Goal: Information Seeking & Learning: Learn about a topic

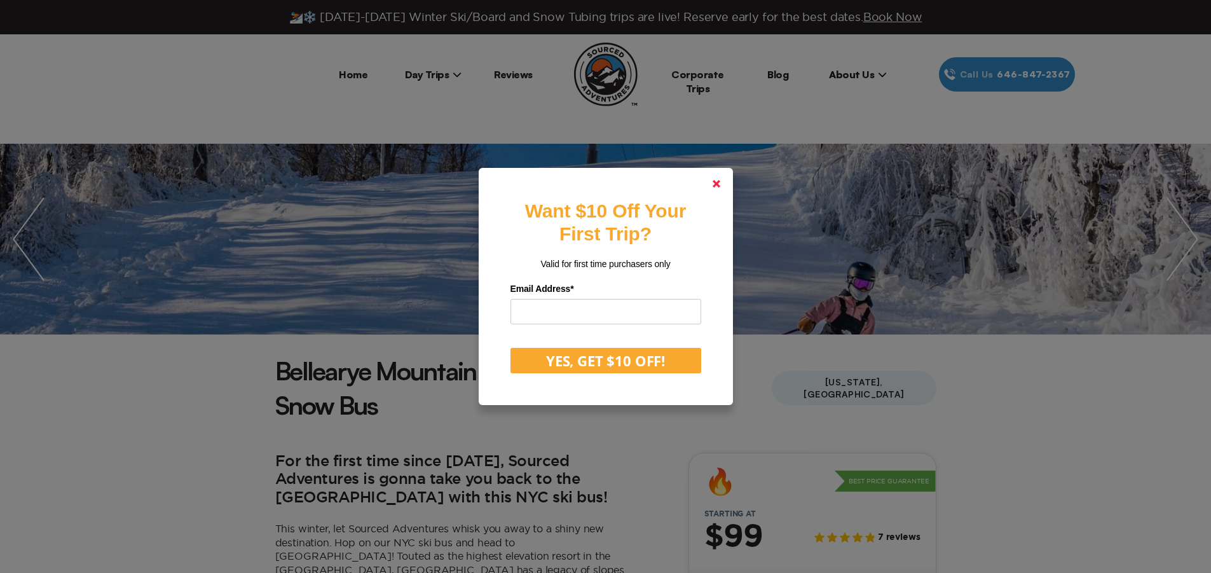
click at [720, 179] on link at bounding box center [716, 183] width 31 height 31
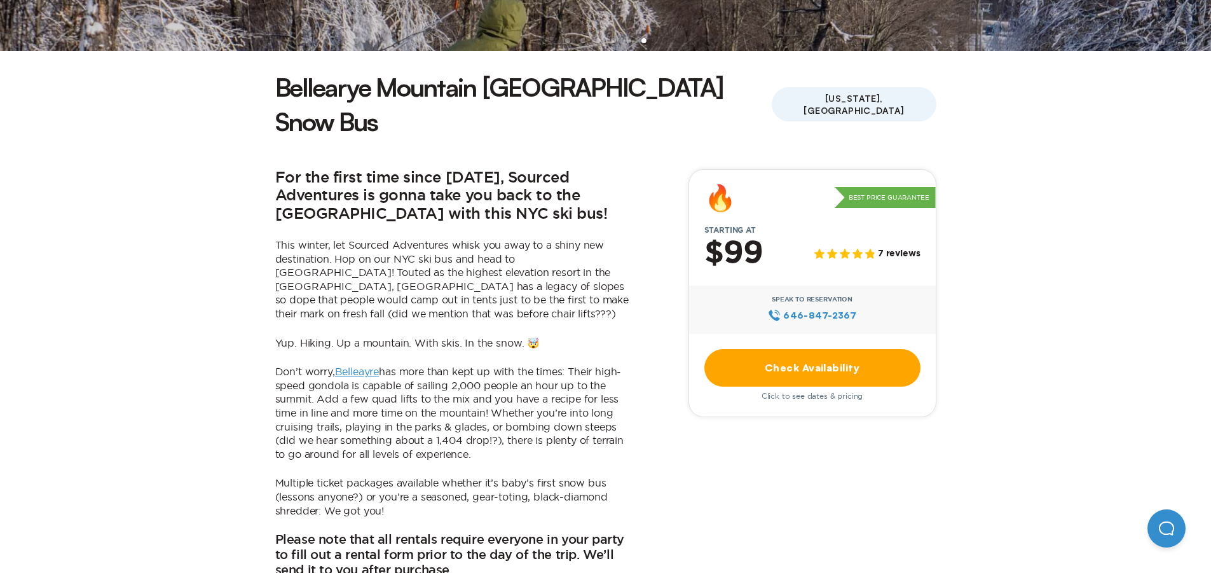
scroll to position [318, 0]
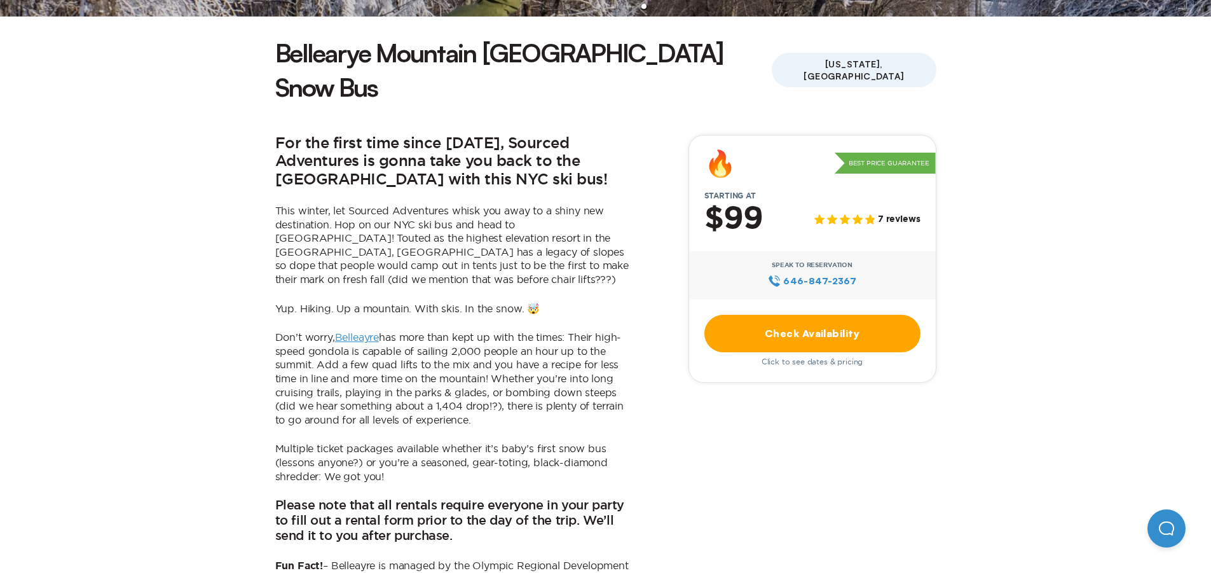
click at [869, 214] on icon at bounding box center [870, 219] width 10 height 10
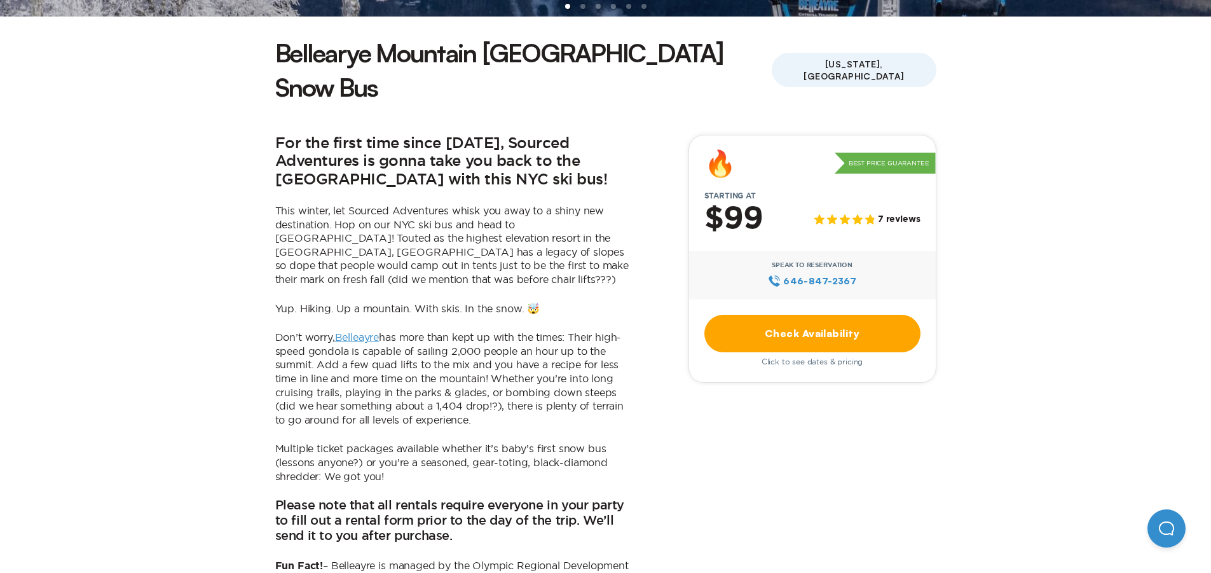
click at [899, 214] on span "7 reviews" at bounding box center [899, 219] width 43 height 11
click at [833, 315] on link "Check Availability" at bounding box center [812, 333] width 216 height 37
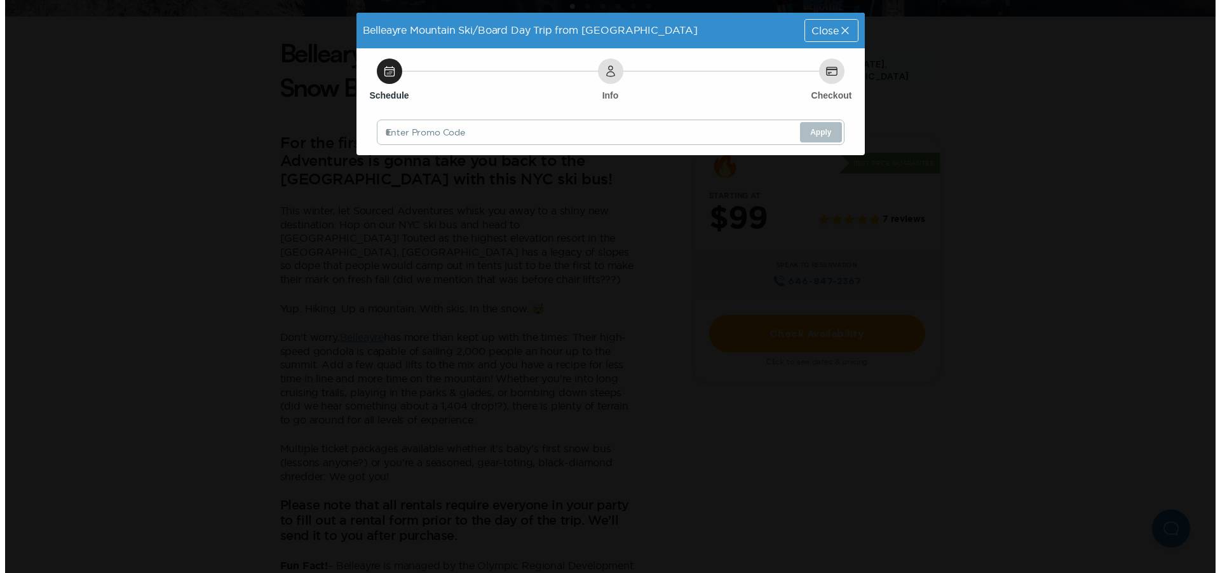
scroll to position [0, 0]
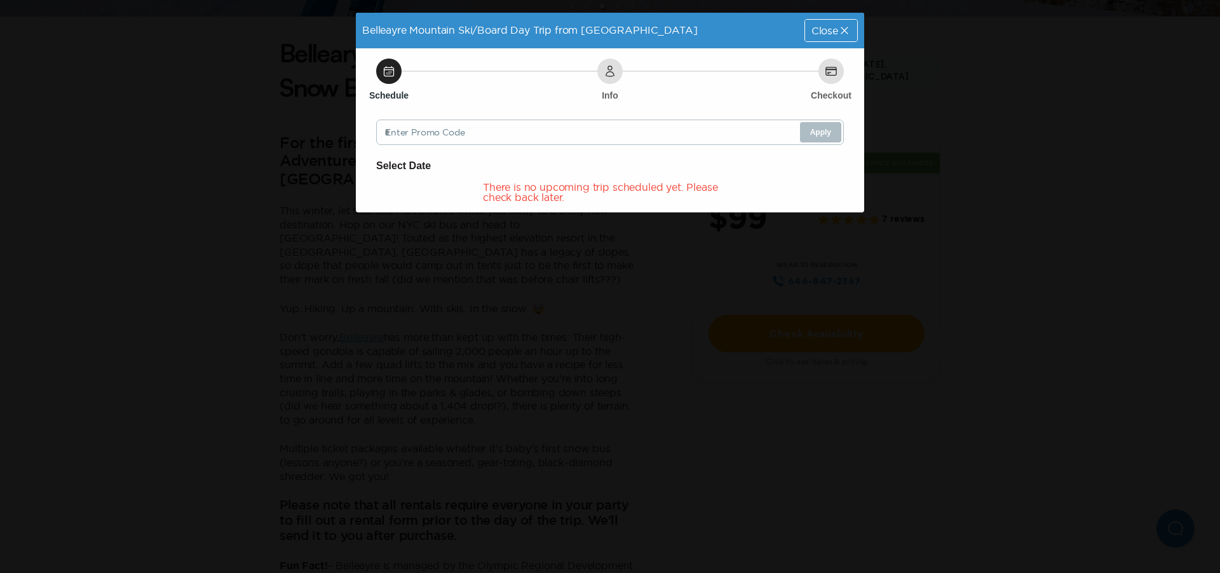
click at [844, 29] on icon at bounding box center [844, 30] width 13 height 13
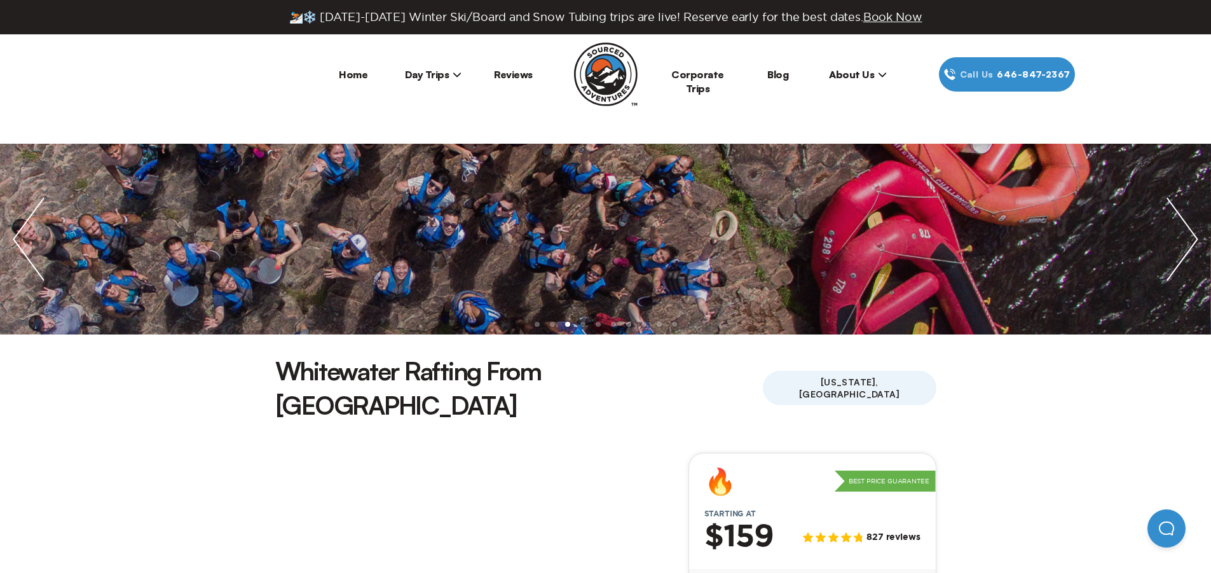
click at [442, 74] on span "Day Trips" at bounding box center [433, 74] width 57 height 13
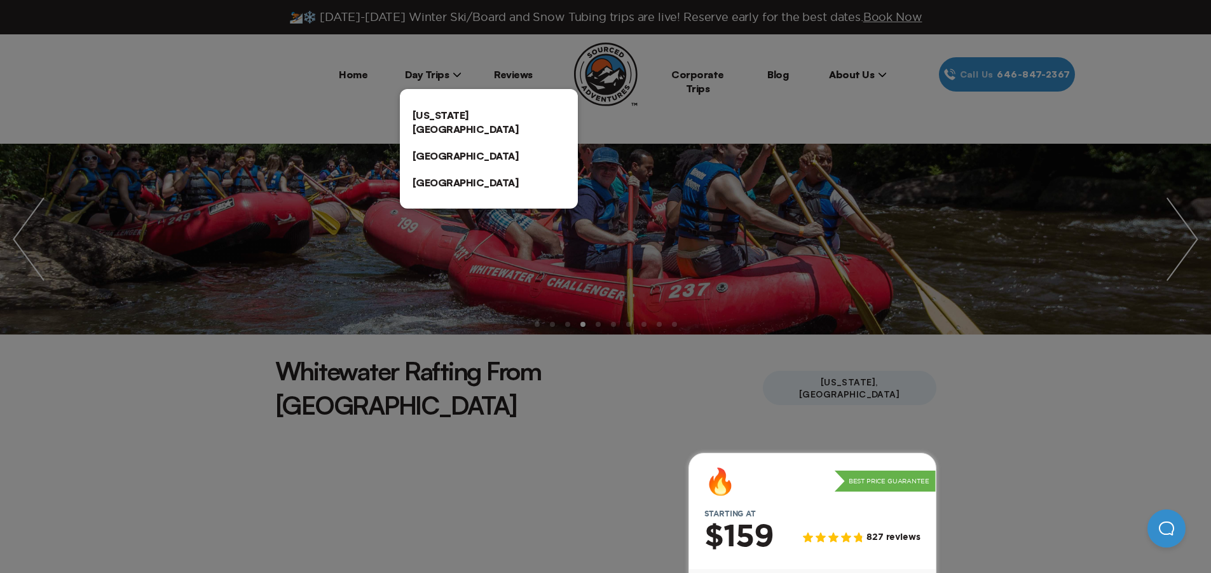
click at [455, 114] on link "[US_STATE][GEOGRAPHIC_DATA]" at bounding box center [489, 122] width 178 height 41
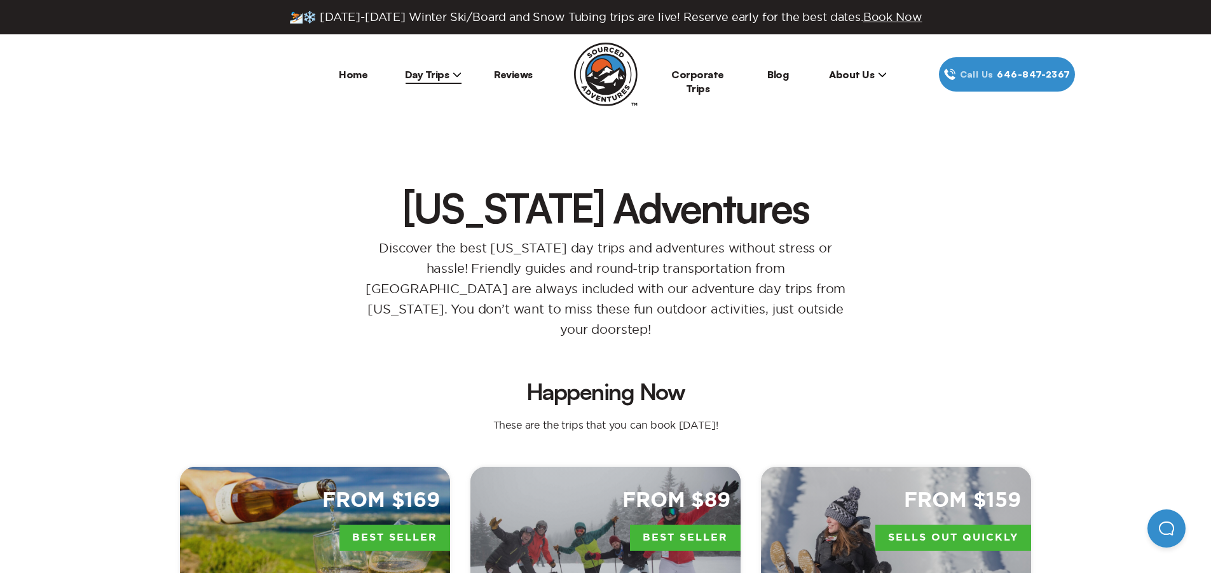
click at [427, 72] on span "Day Trips" at bounding box center [433, 74] width 57 height 13
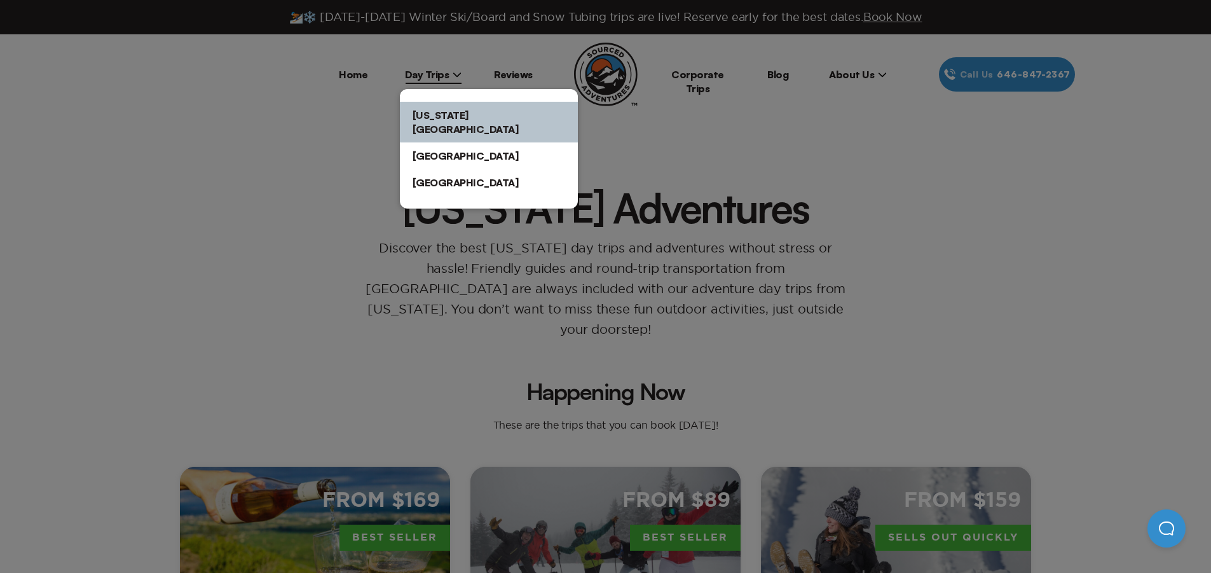
click at [440, 142] on link "[GEOGRAPHIC_DATA]" at bounding box center [489, 155] width 178 height 27
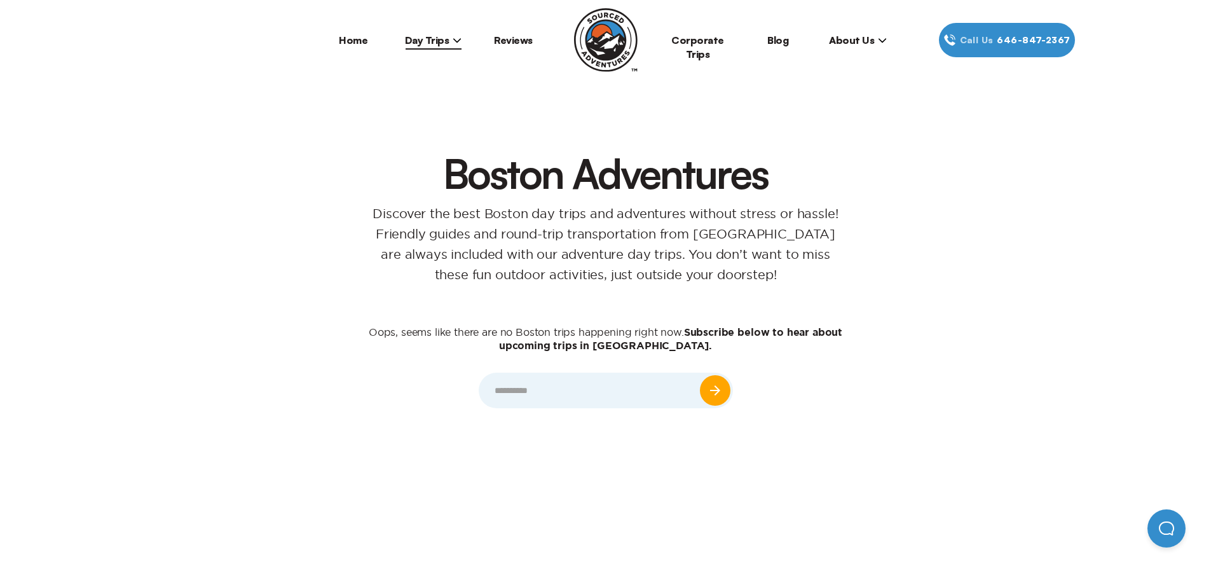
click at [444, 40] on span "Day Trips" at bounding box center [433, 40] width 57 height 13
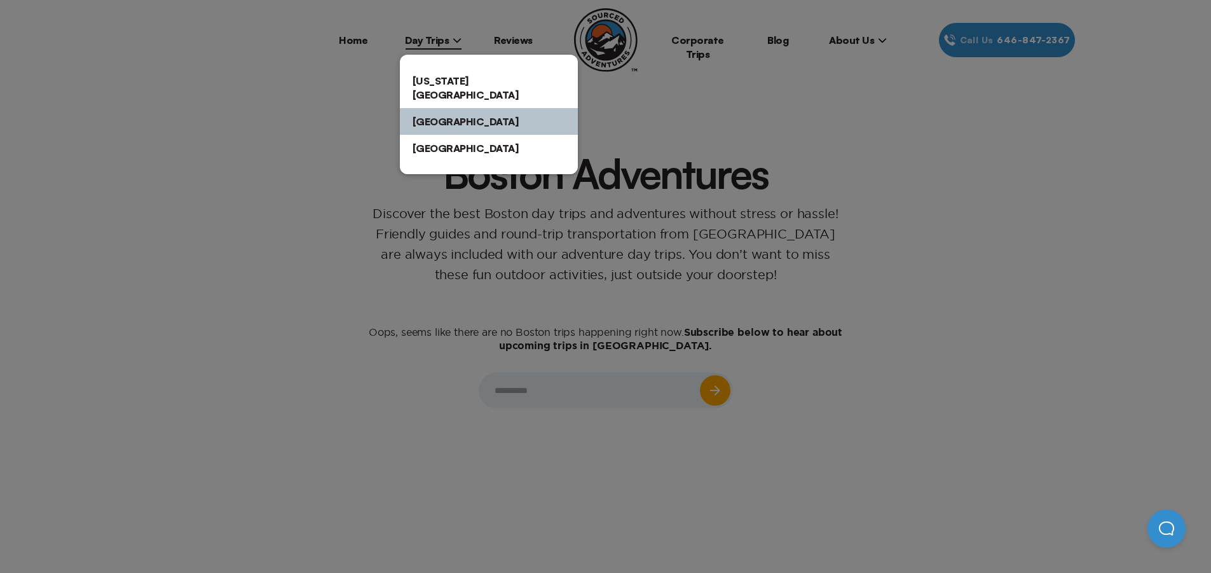
click at [446, 83] on link "[US_STATE][GEOGRAPHIC_DATA]" at bounding box center [489, 87] width 178 height 41
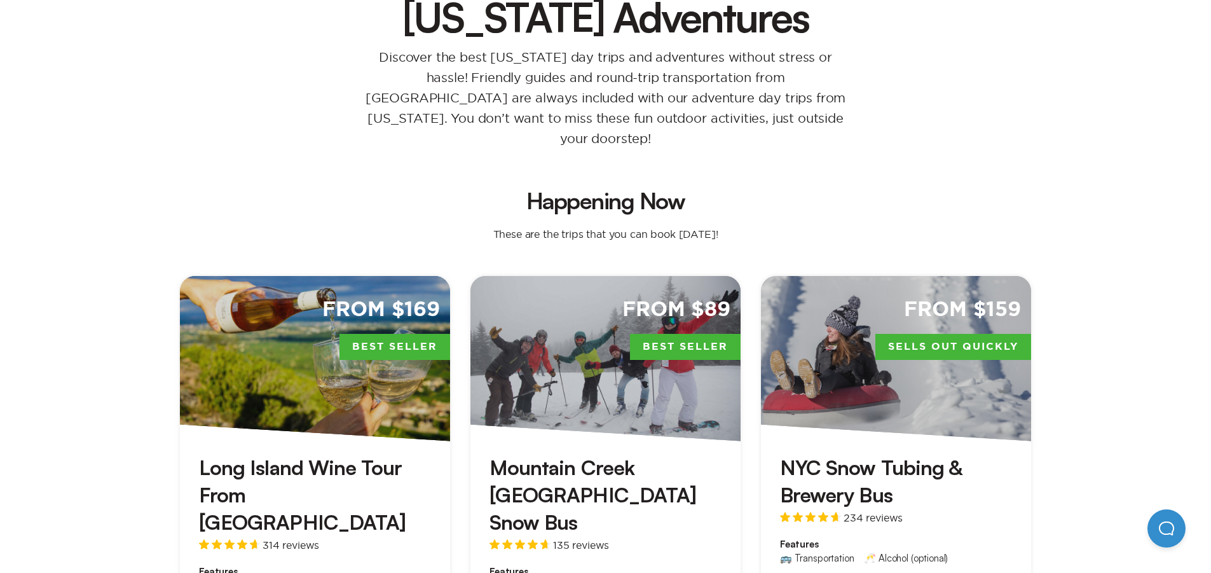
scroll to position [318, 0]
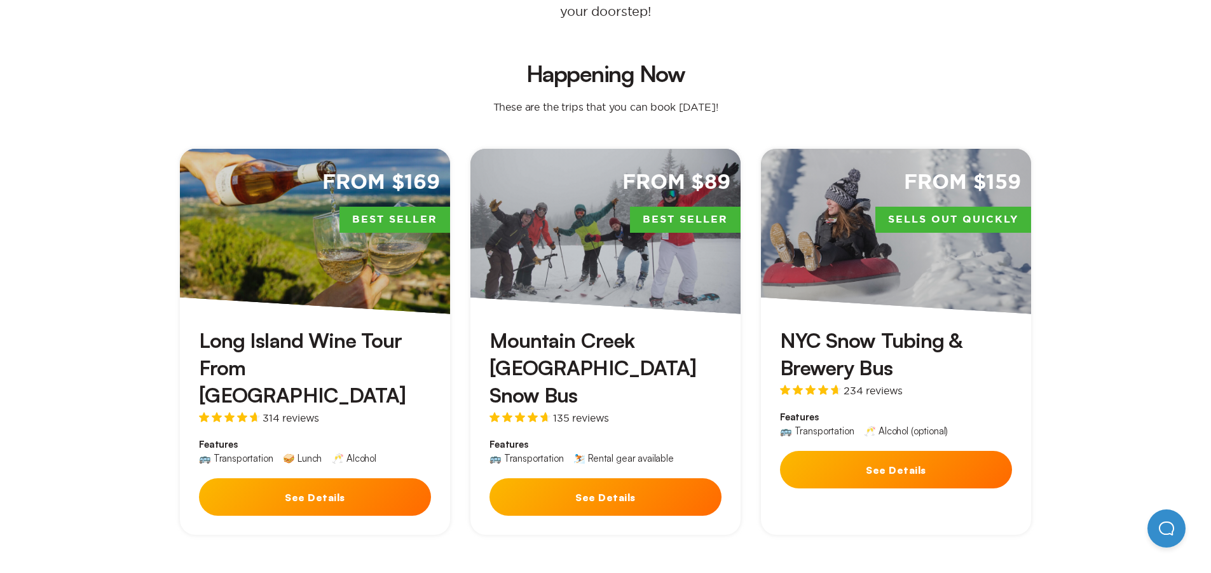
click at [918, 327] on h3 "NYC Snow Tubing & Brewery Bus" at bounding box center [896, 354] width 232 height 55
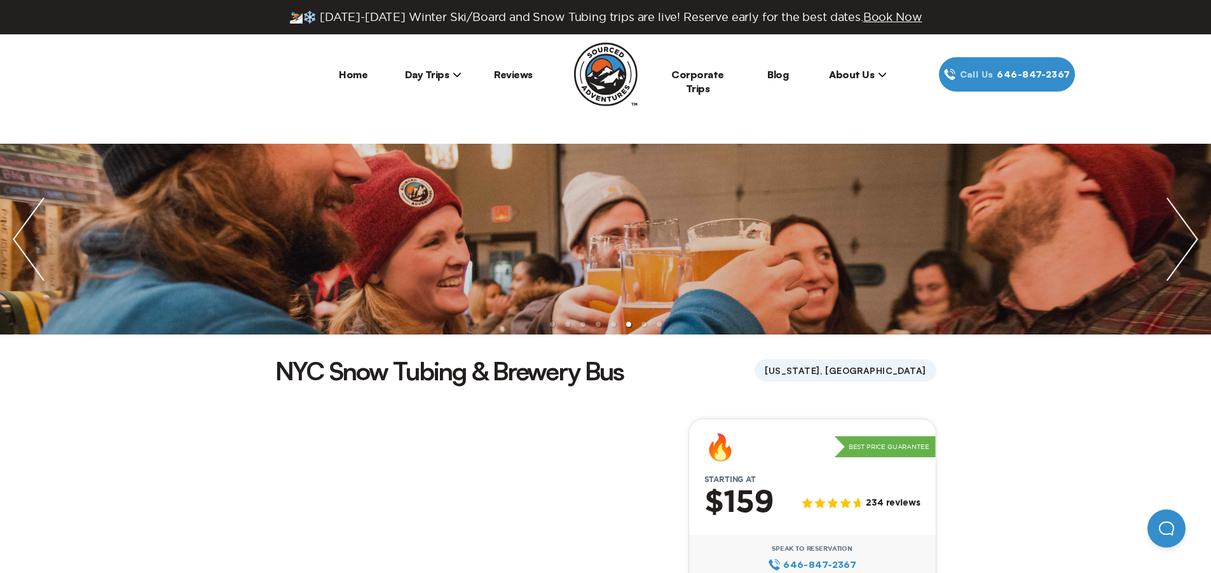
click at [703, 75] on link "Corporate Trips" at bounding box center [697, 81] width 53 height 27
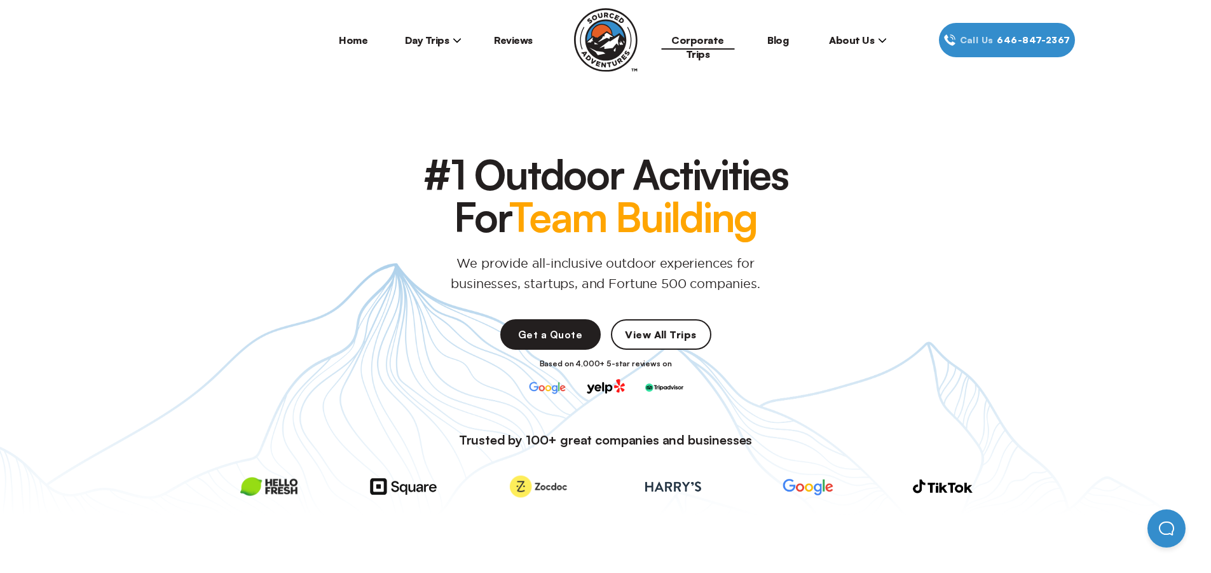
click at [774, 38] on link "Blog" at bounding box center [777, 40] width 21 height 13
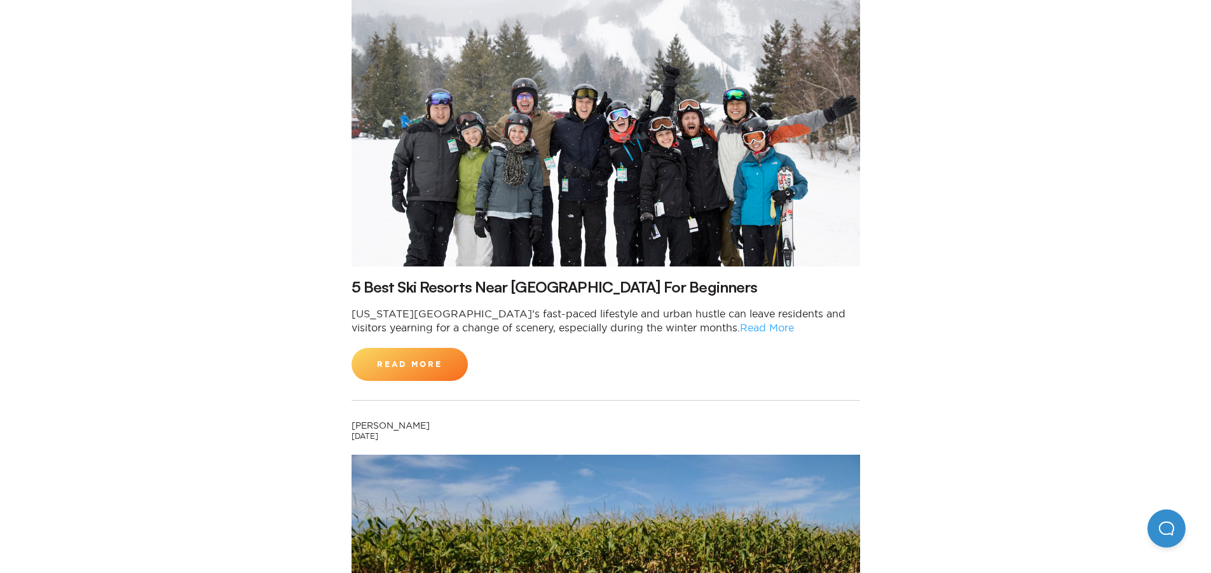
scroll to position [1144, 0]
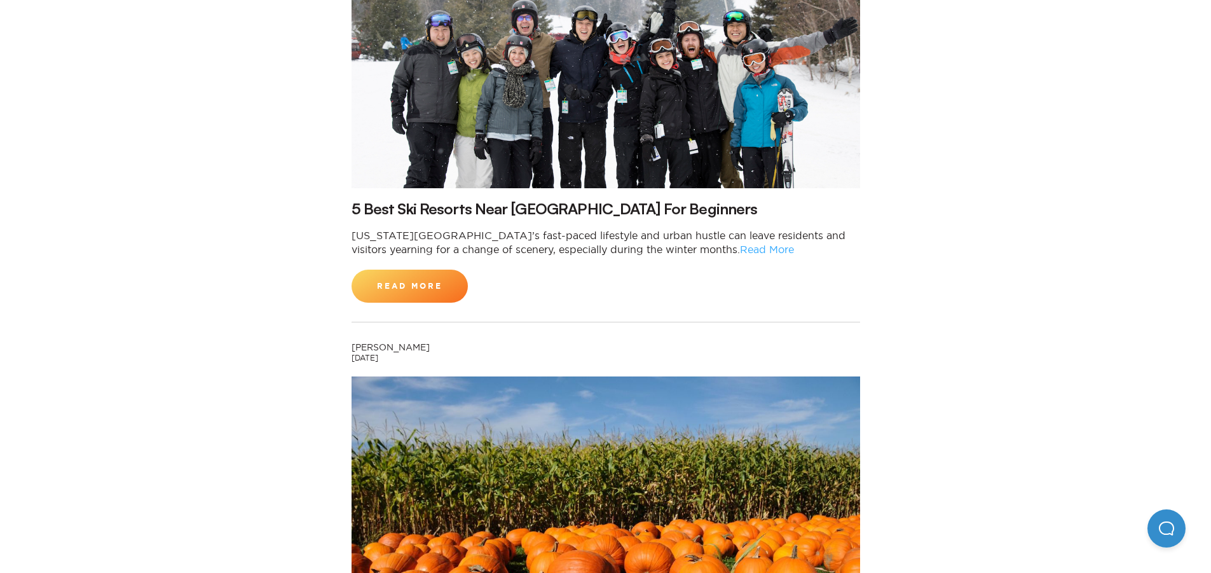
click at [740, 243] on link "Read More" at bounding box center [767, 248] width 54 height 11
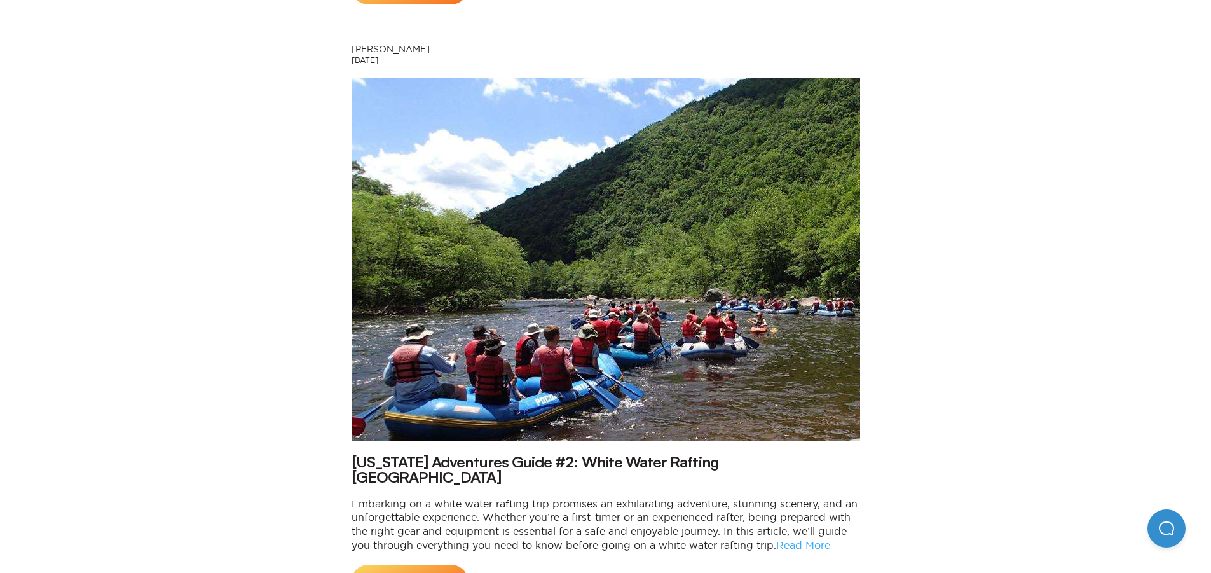
scroll to position [3623, 0]
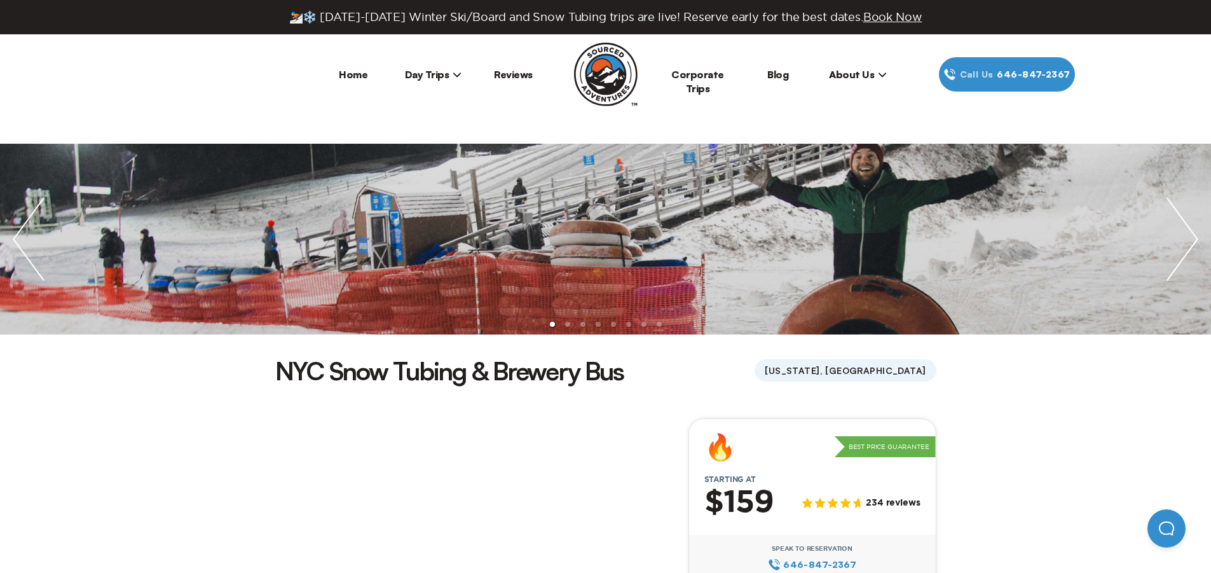
scroll to position [318, 0]
